Goal: Task Accomplishment & Management: Use online tool/utility

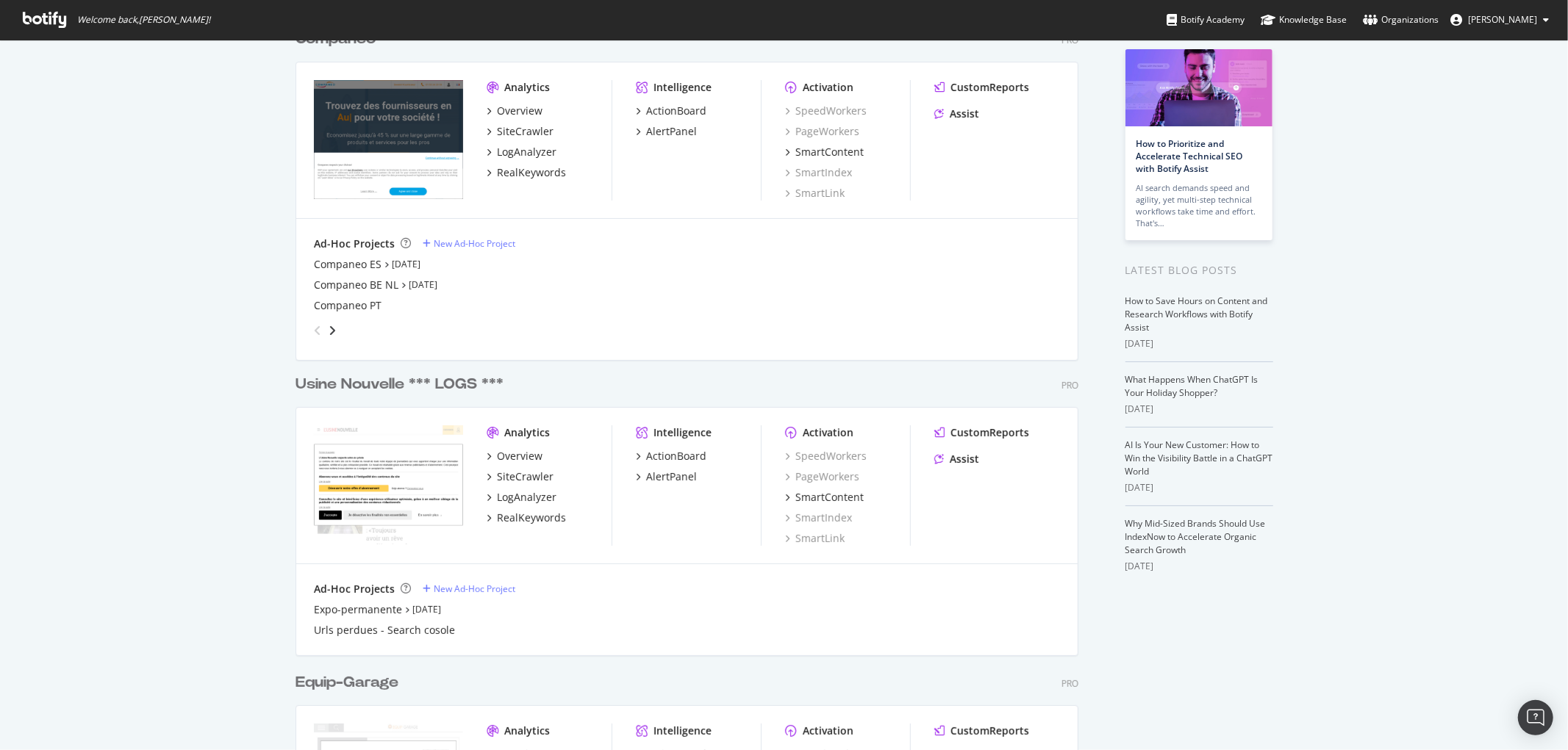
scroll to position [738, 1543]
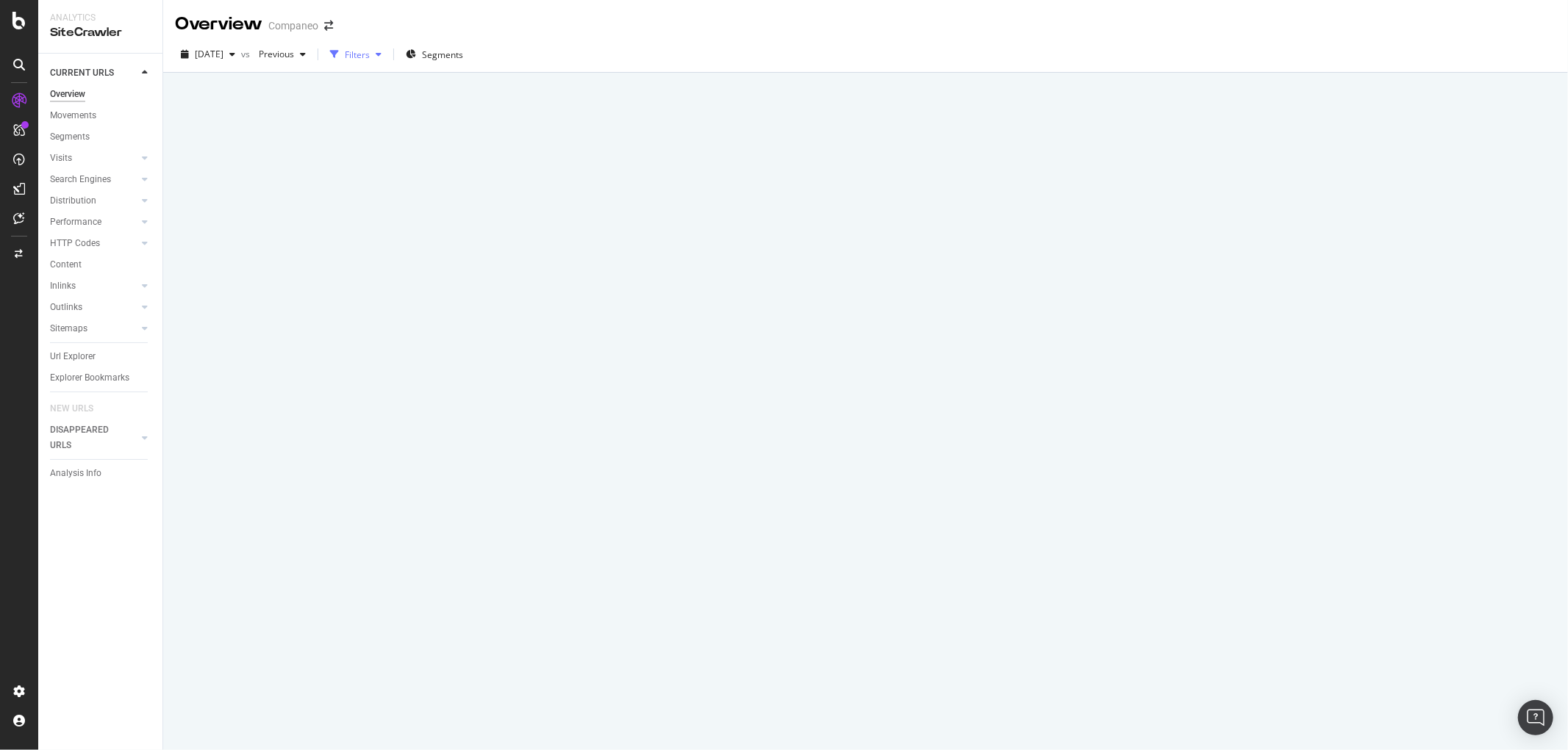
click at [369, 54] on div "Filters" at bounding box center [357, 54] width 25 height 12
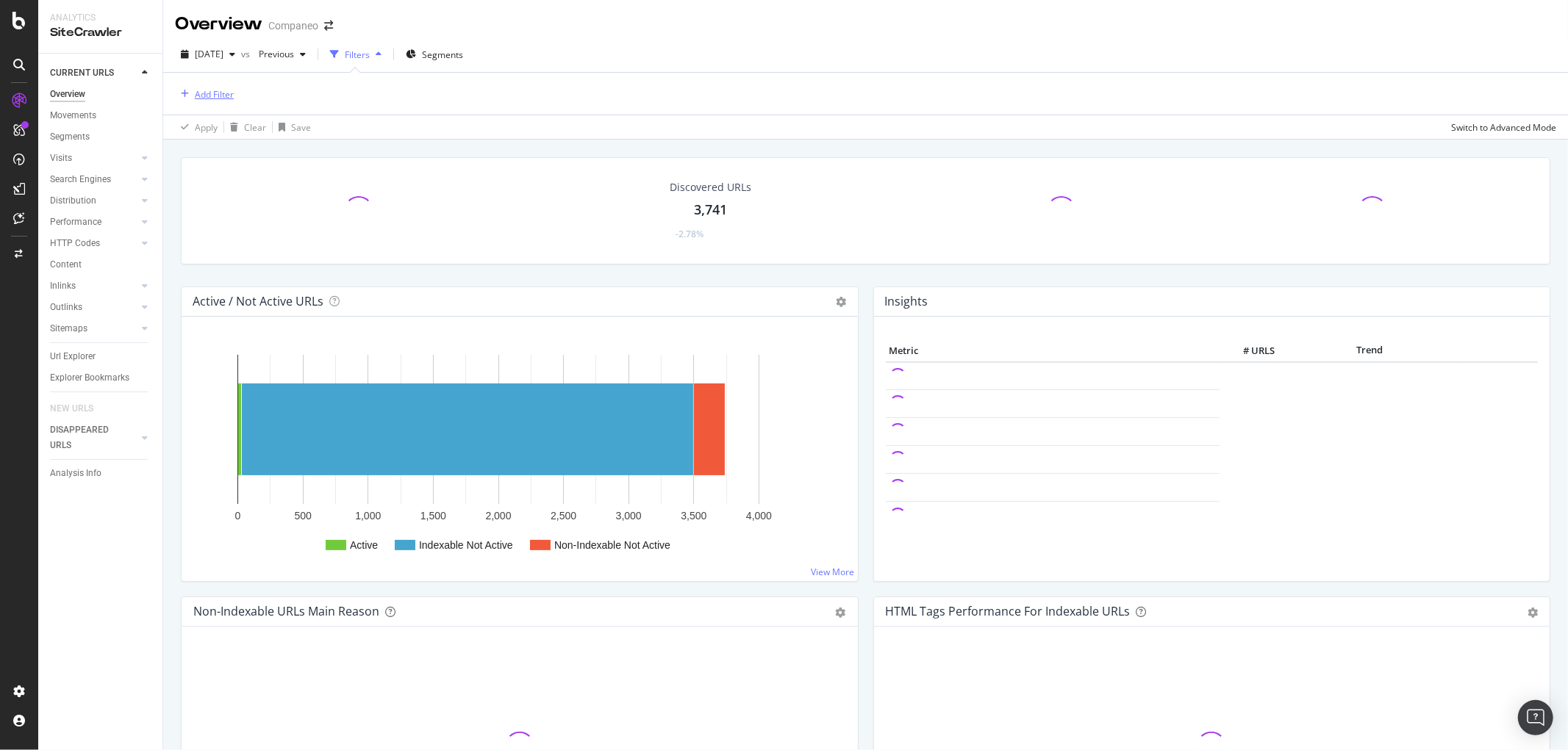
click at [214, 90] on div "Add Filter" at bounding box center [214, 94] width 39 height 12
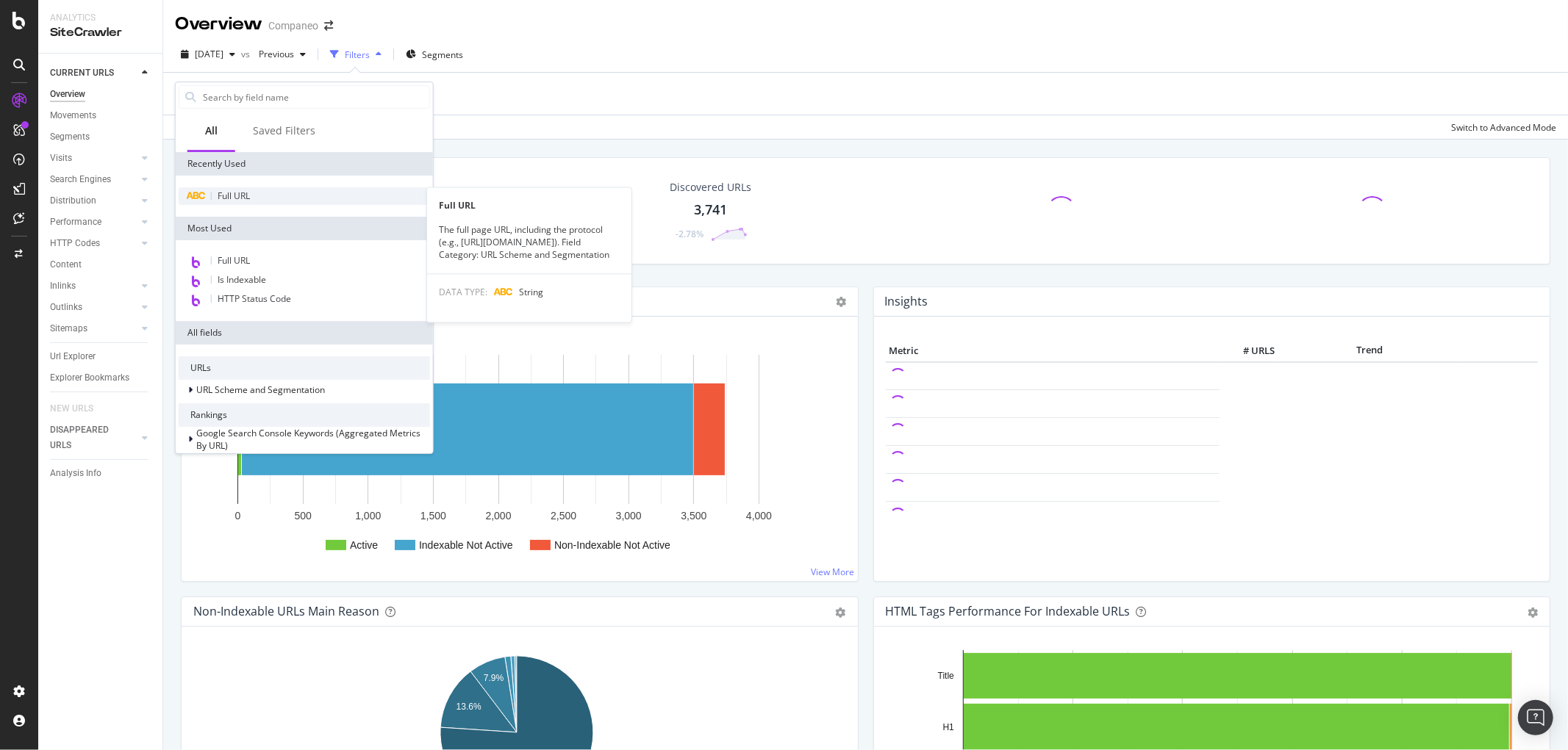
click at [266, 194] on div "Full URL" at bounding box center [304, 196] width 251 height 18
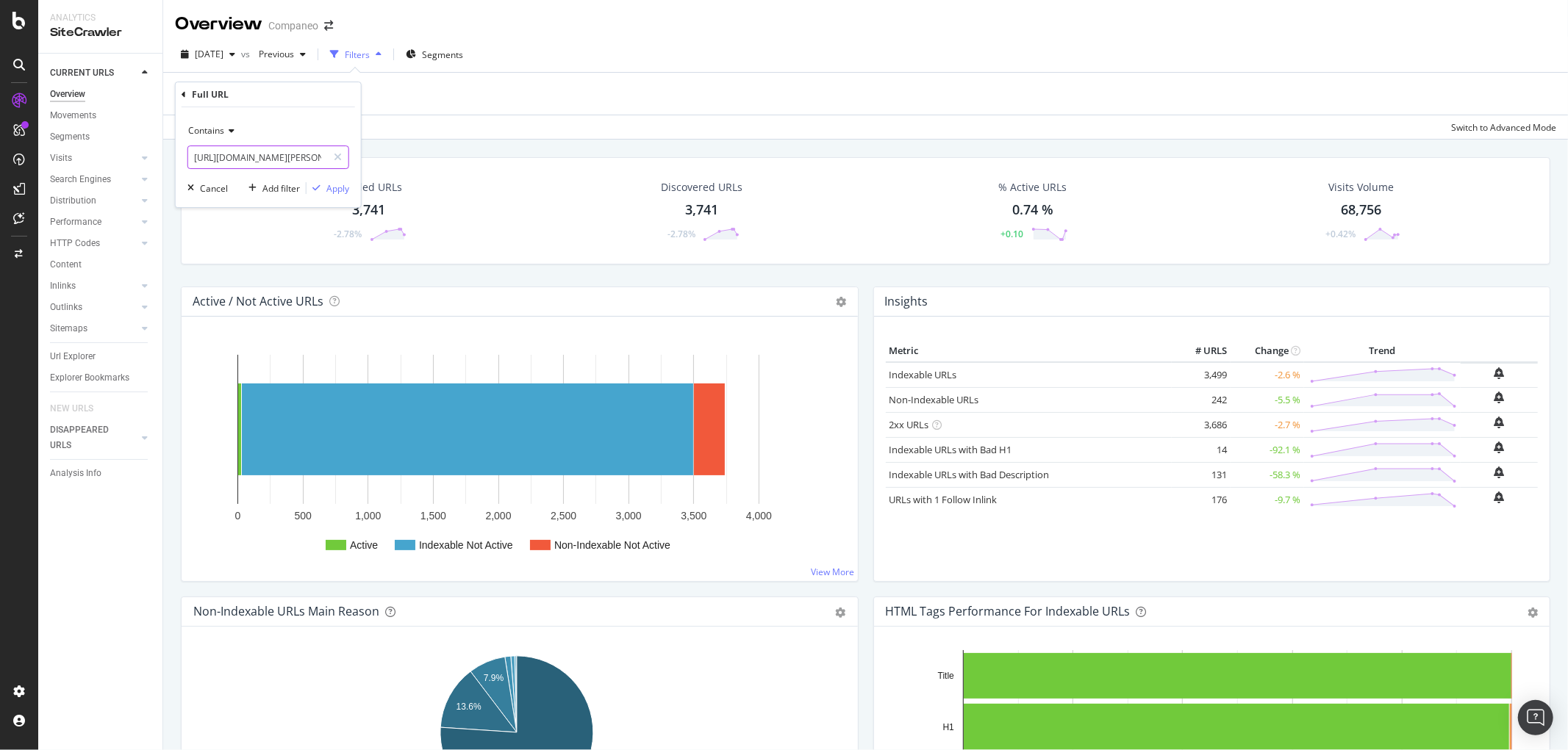
click at [296, 160] on input "https://www.companeo.com/machines-a-cafe/guide/choisir-le-bon-systeme-de-paieme…" at bounding box center [258, 157] width 139 height 24
click at [275, 166] on input "https://www.companeo.com/machines-a-cafe/guide/choisir-le-bon-systeme-de-paieme…" at bounding box center [258, 157] width 139 height 24
drag, startPoint x: 276, startPoint y: 164, endPoint x: 386, endPoint y: 163, distance: 110.0
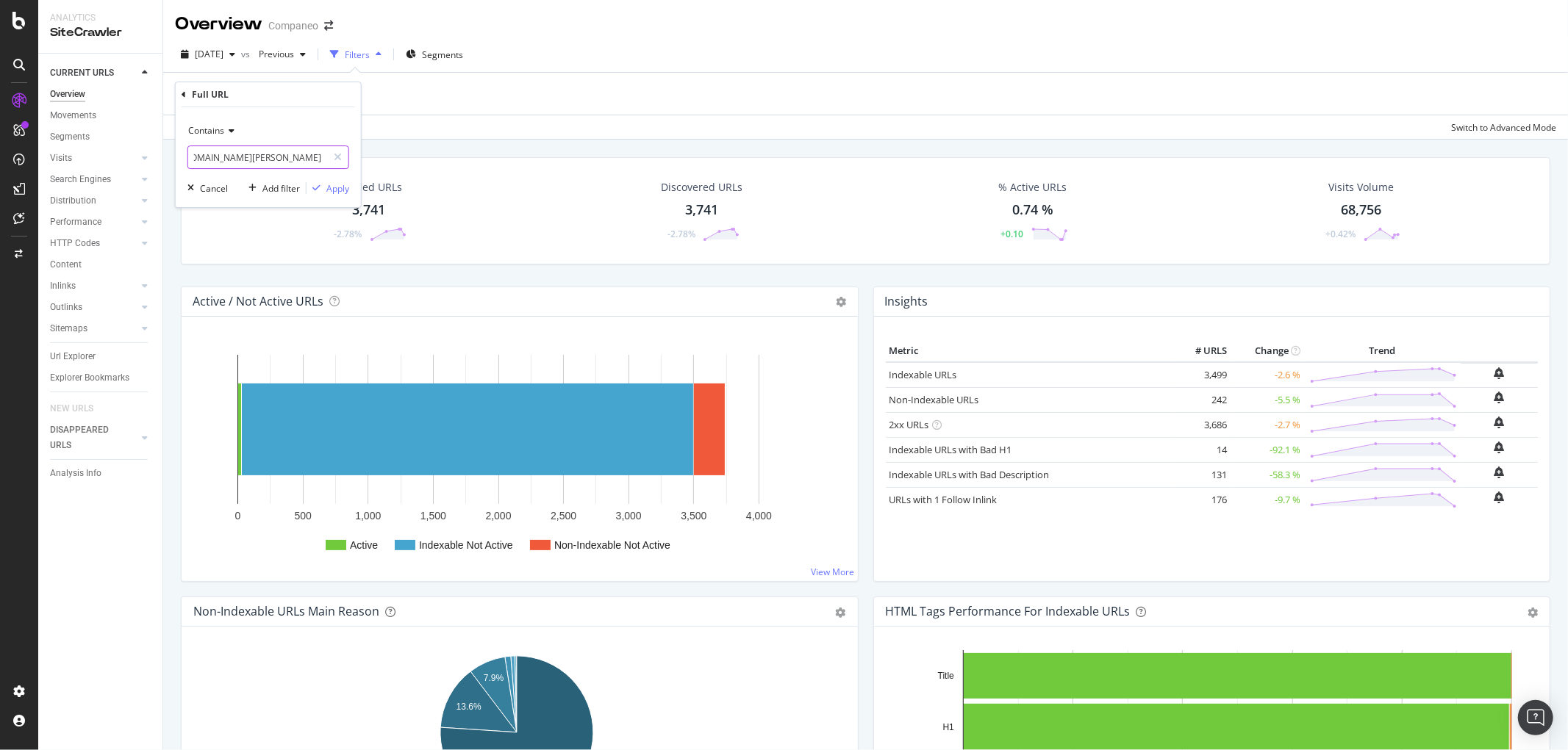
click at [422, 160] on body "Analytics SiteCrawler CURRENT URLS Overview Movements Segments Visits Analysis …" at bounding box center [784, 375] width 1568 height 750
click at [273, 163] on input "https://www.companeo.com/machines-a-cafe/guide/choisir-le-bon-systeme-de-paieme…" at bounding box center [258, 157] width 139 height 24
paste input "comptabilite-externalisee-expert-comptable/guide/tarif-d-un-expert-comptable)"
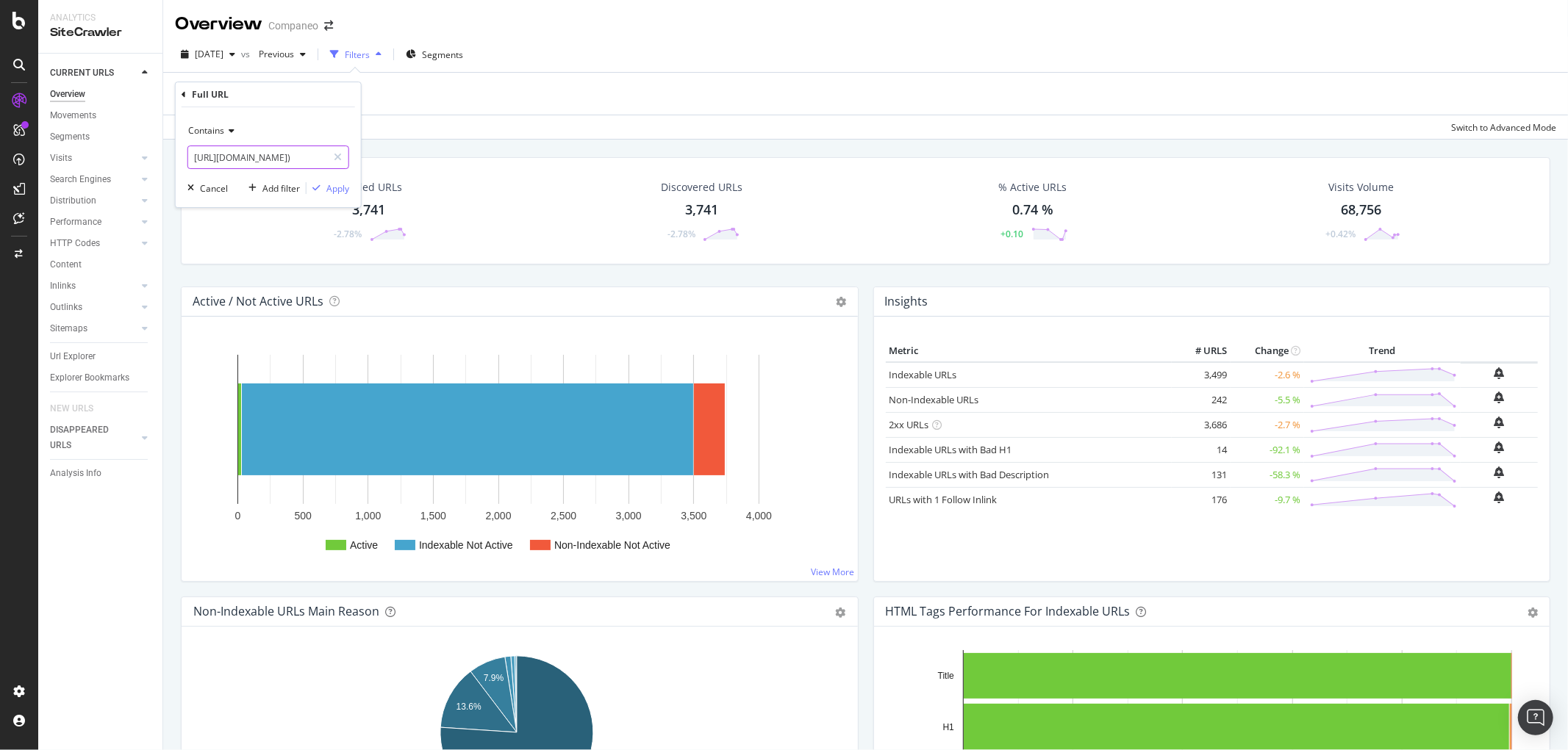
scroll to position [0, 319]
type input "https://www.companeo.com/comptabilite-externalisee-expert-comptable/guide/tarif…"
click at [342, 188] on div "Apply" at bounding box center [338, 188] width 23 height 12
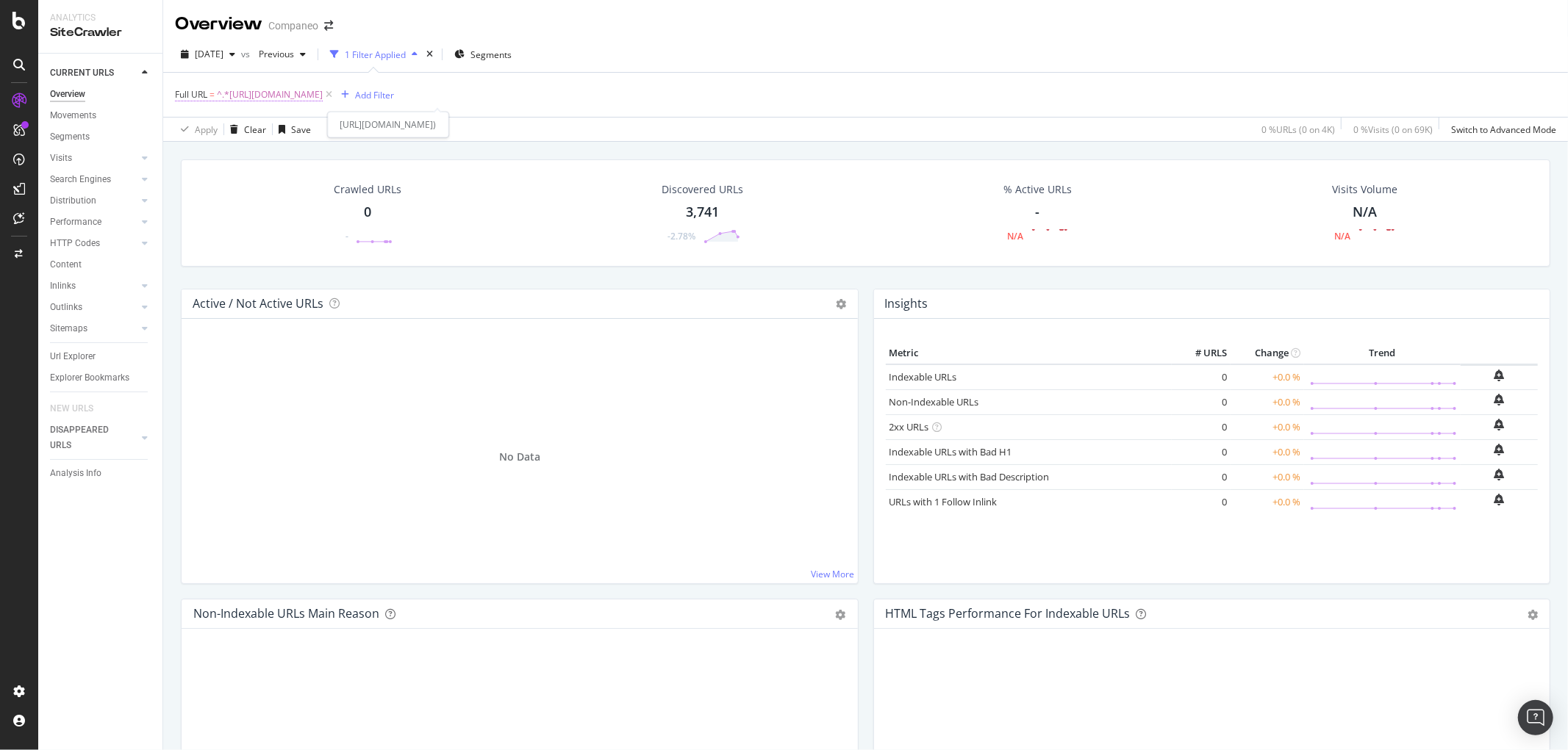
click at [299, 103] on span "^.*https://www.companeo.com/comptabilite-externalisee-expert-comptable/guide/ta…" at bounding box center [270, 95] width 106 height 21
click at [206, 128] on span "Contains" at bounding box center [206, 129] width 36 height 12
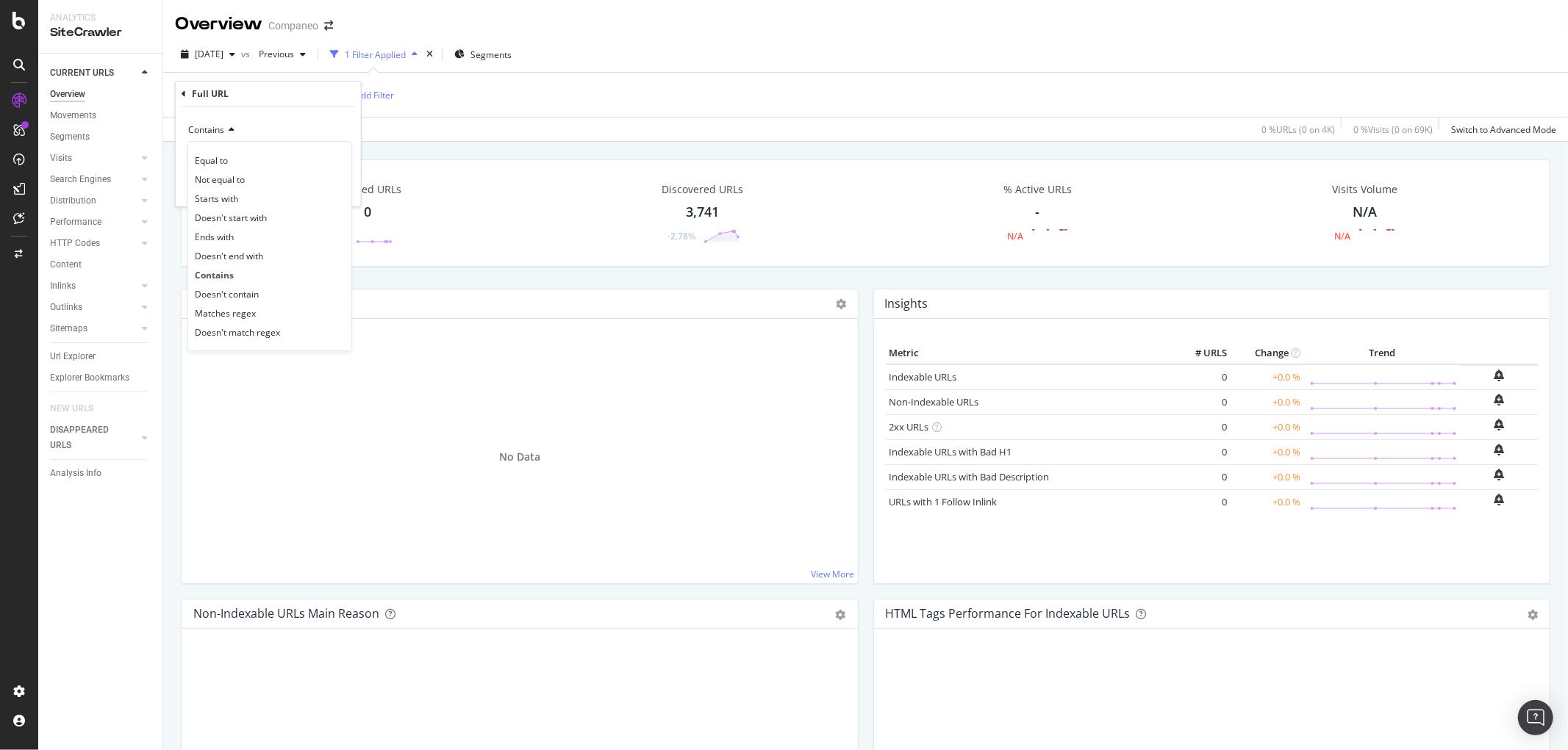
click at [245, 127] on div "Contains" at bounding box center [268, 130] width 162 height 24
click at [261, 157] on input "https://www.companeo.com/comptabilite-externalisee-expert-comptable/guide/tarif…" at bounding box center [258, 156] width 139 height 24
type input "https://www.companeo.com/comptabilite-externalisee-expert-comptable/guide/tarif…"
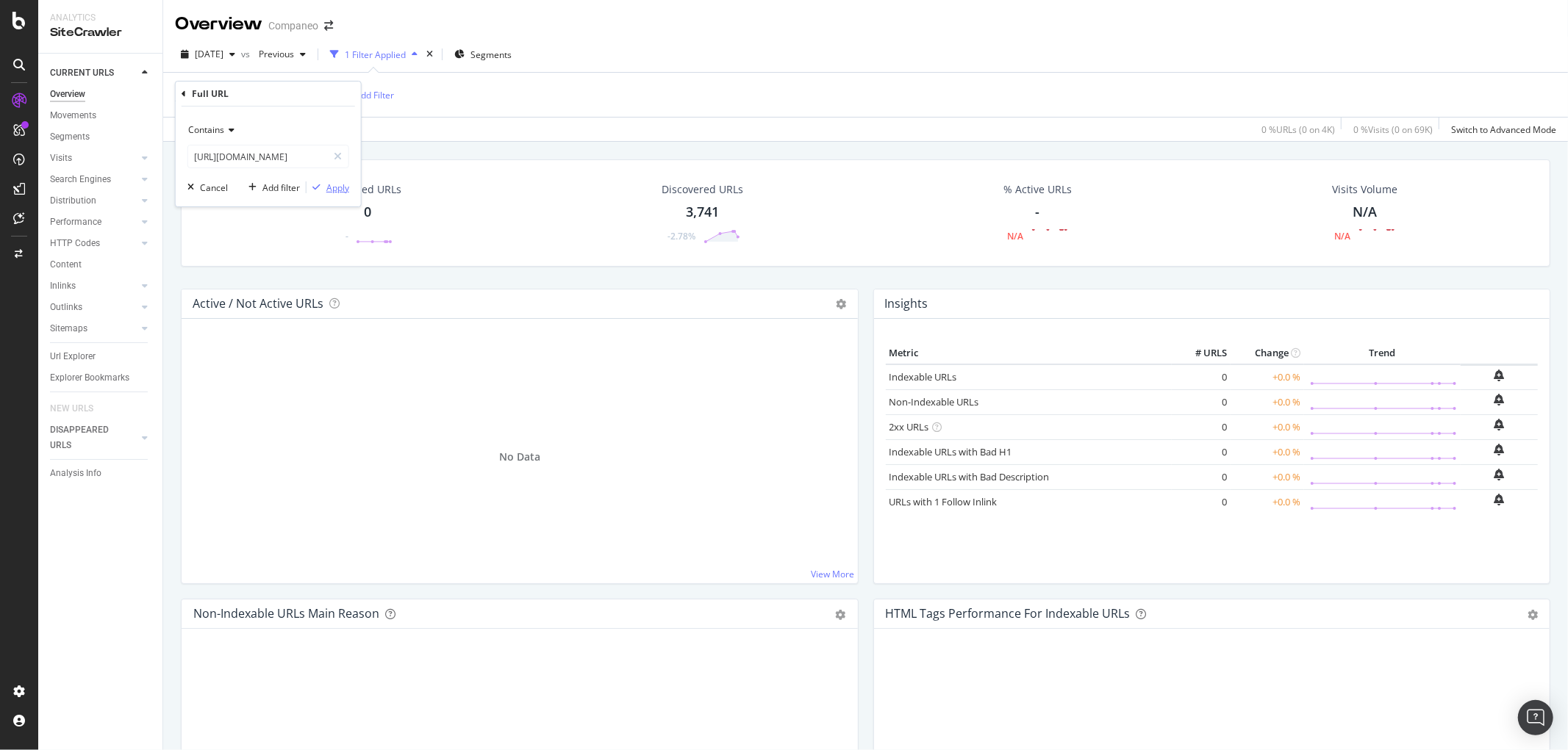
click at [338, 186] on div "Apply" at bounding box center [338, 188] width 23 height 12
